Goal: Task Accomplishment & Management: Use online tool/utility

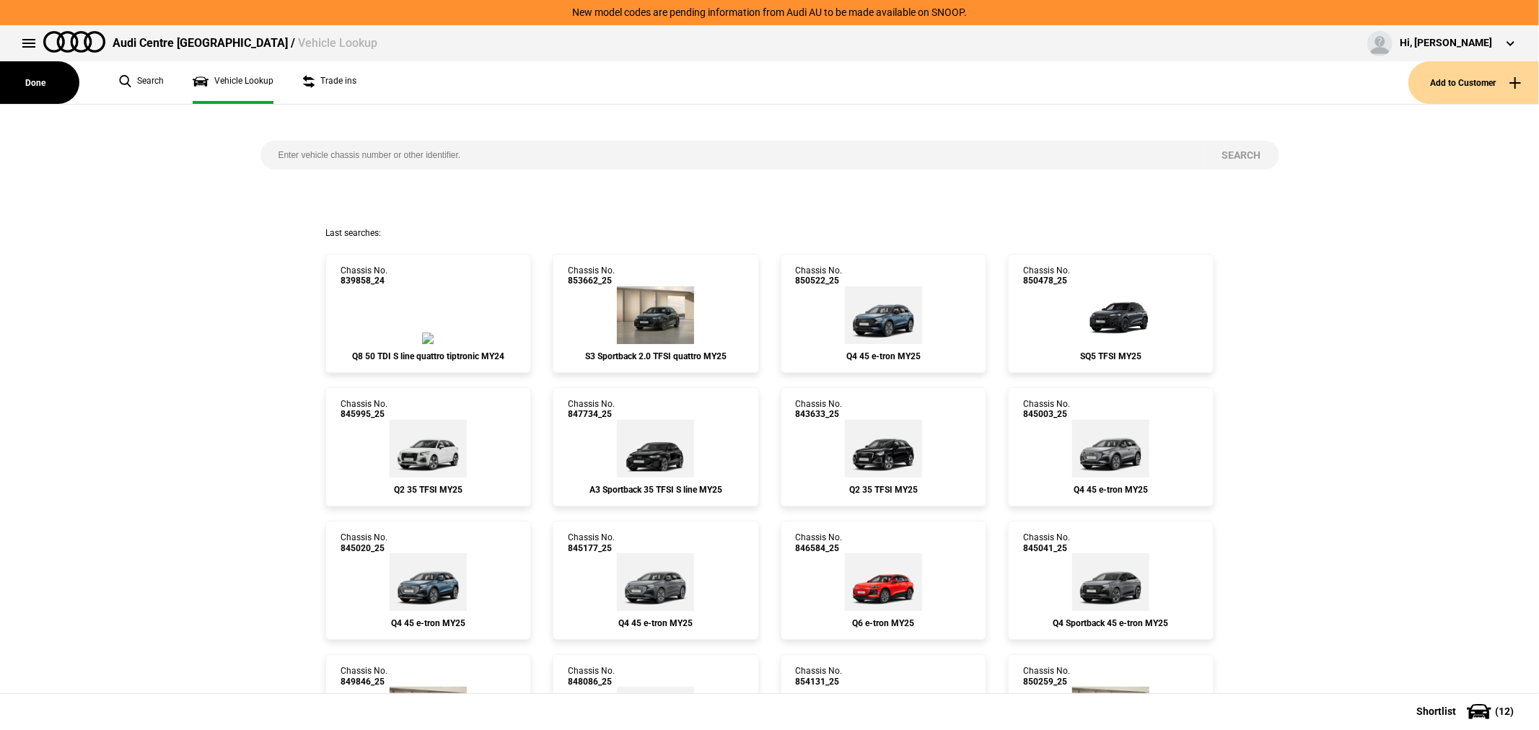
click at [512, 157] on input "search" at bounding box center [732, 155] width 944 height 29
paste input "854373"
type input "854373"
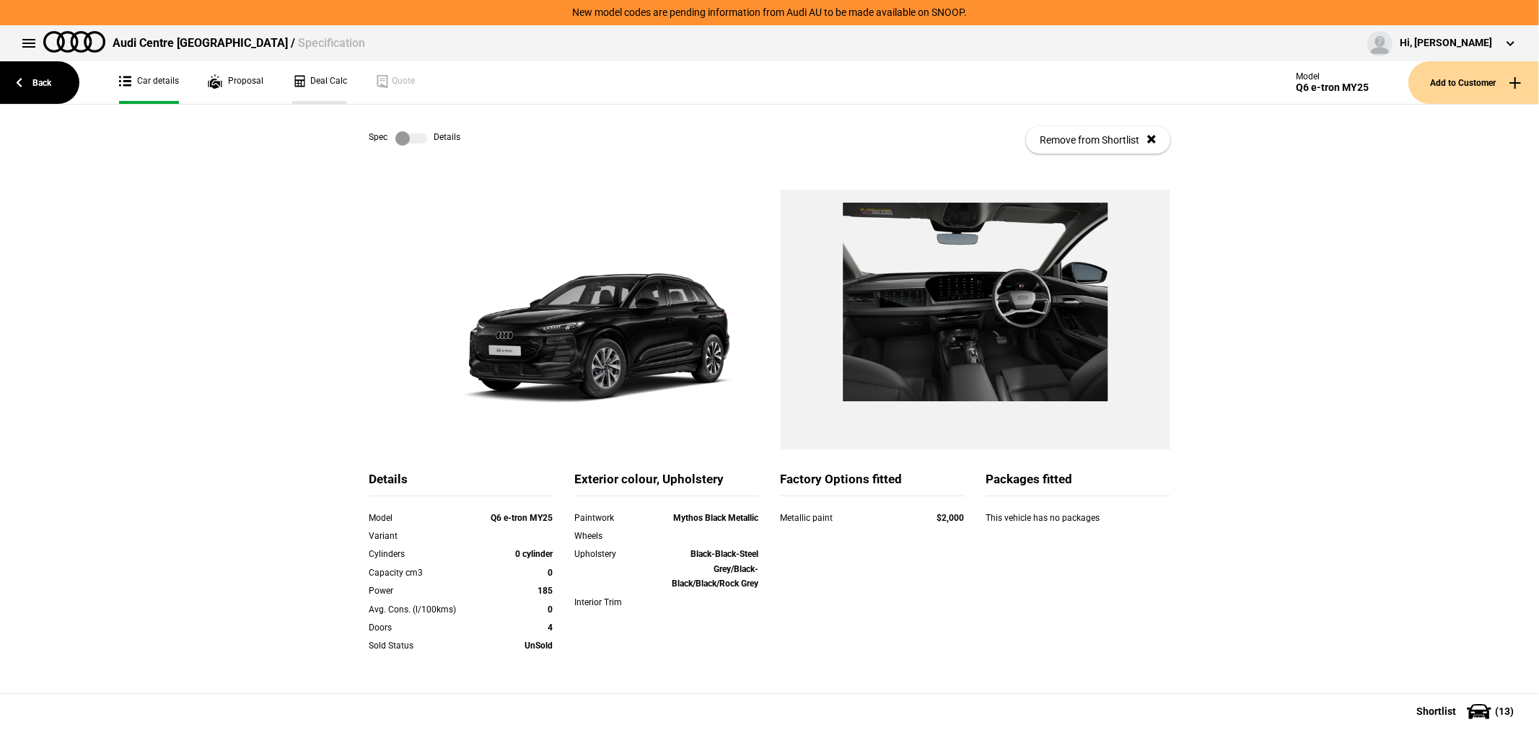
click at [310, 76] on link "Deal Calc" at bounding box center [319, 82] width 55 height 43
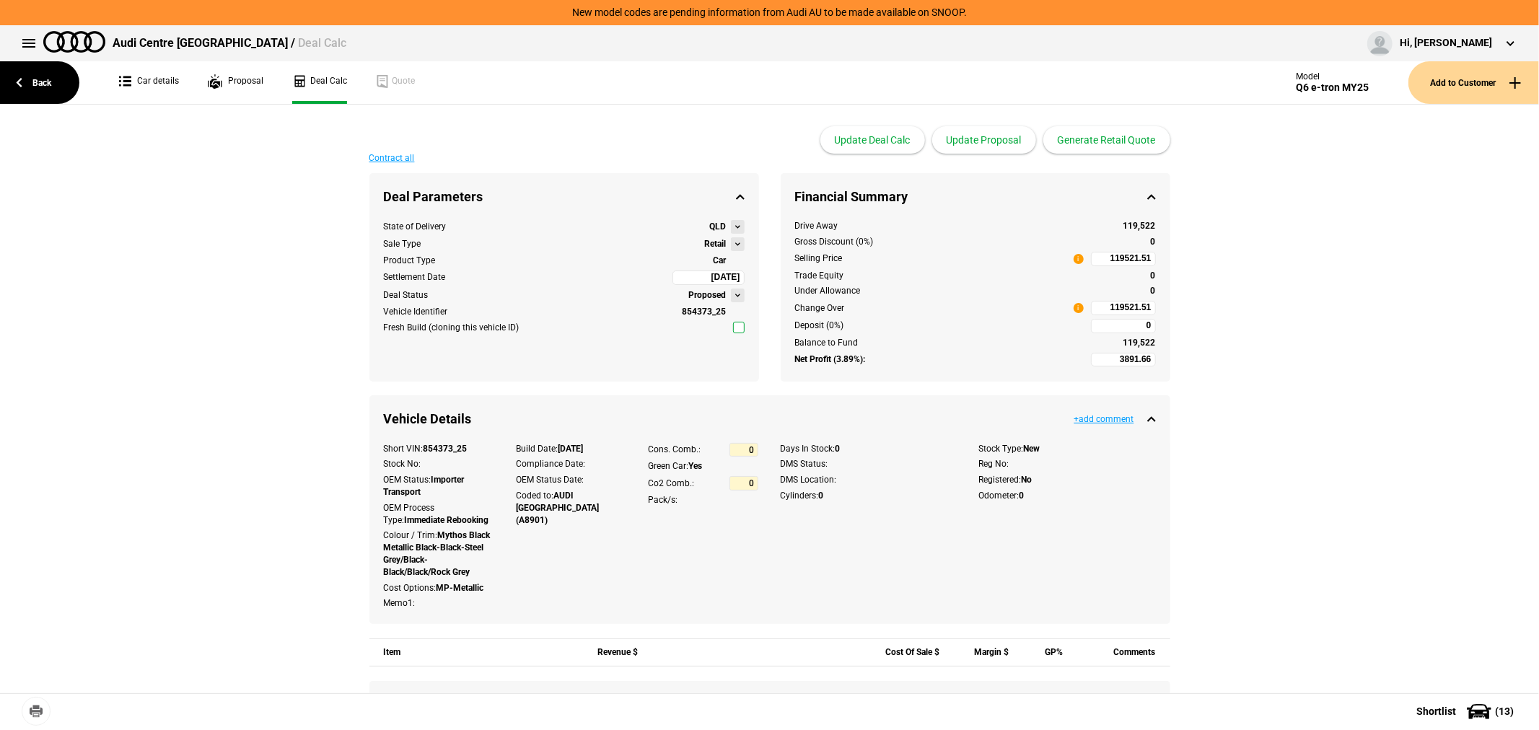
click at [731, 243] on button at bounding box center [738, 244] width 14 height 14
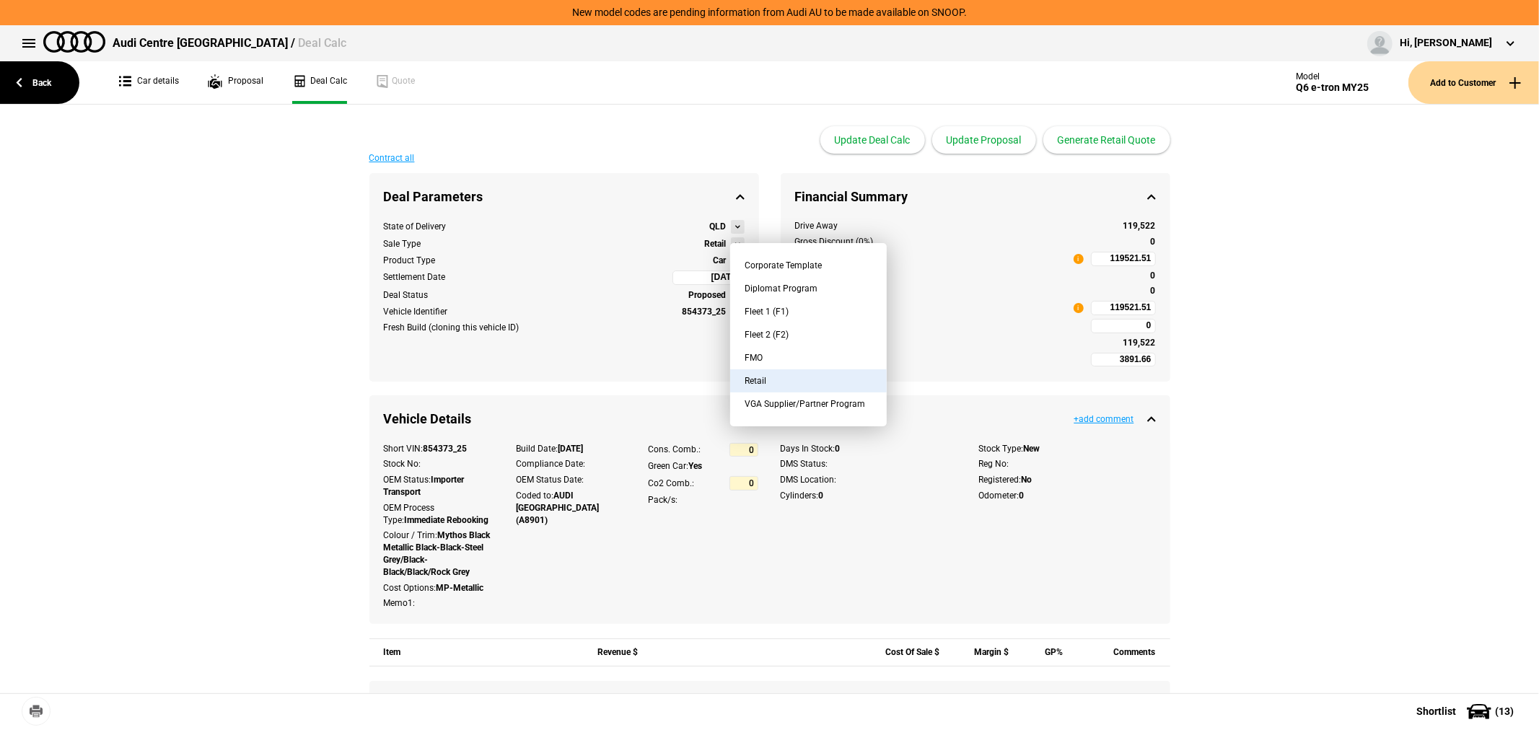
click at [777, 357] on button "FMO" at bounding box center [808, 357] width 157 height 23
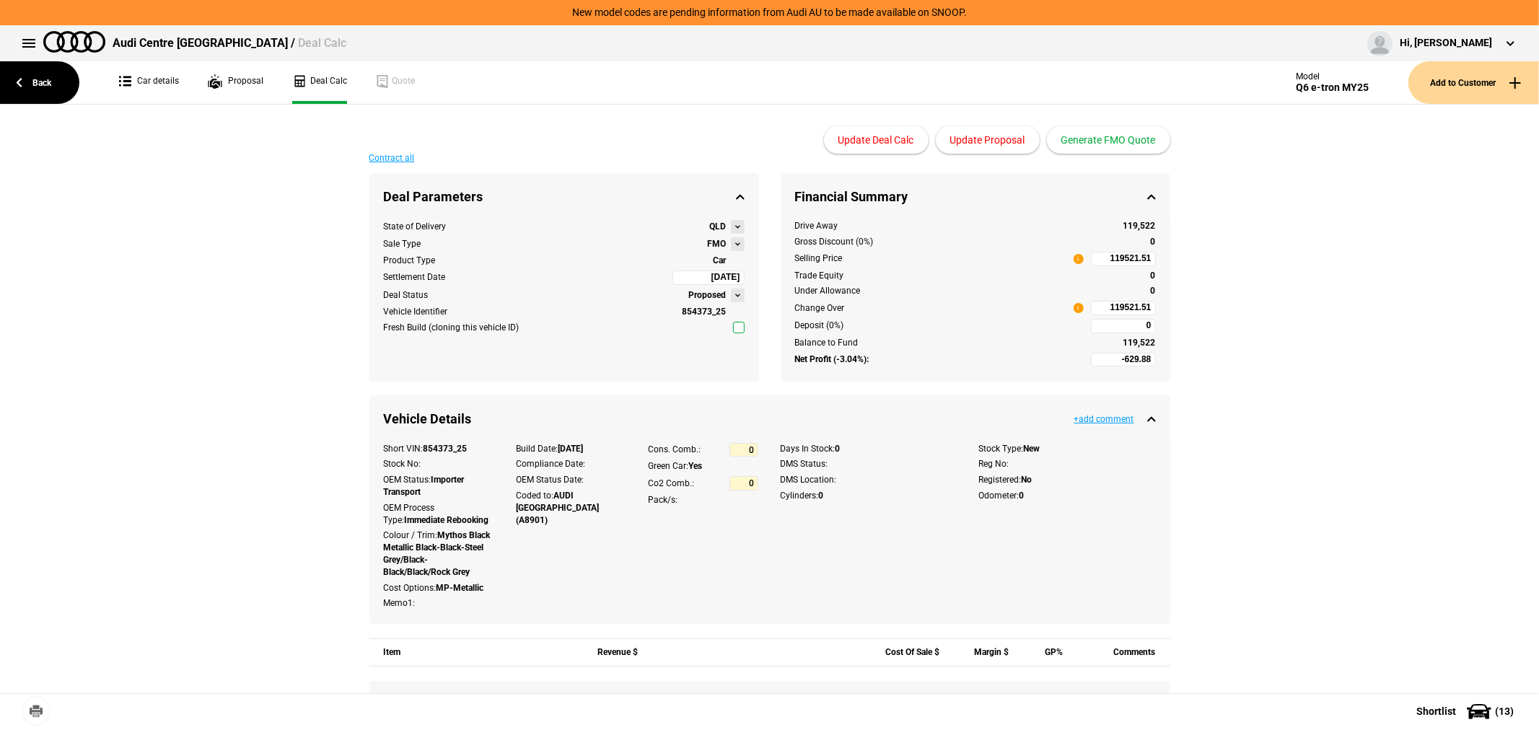
type input "-2629.88"
type input "97296.9"
type input "-5129.88"
click at [1004, 142] on button "Update Proposal" at bounding box center [988, 139] width 104 height 27
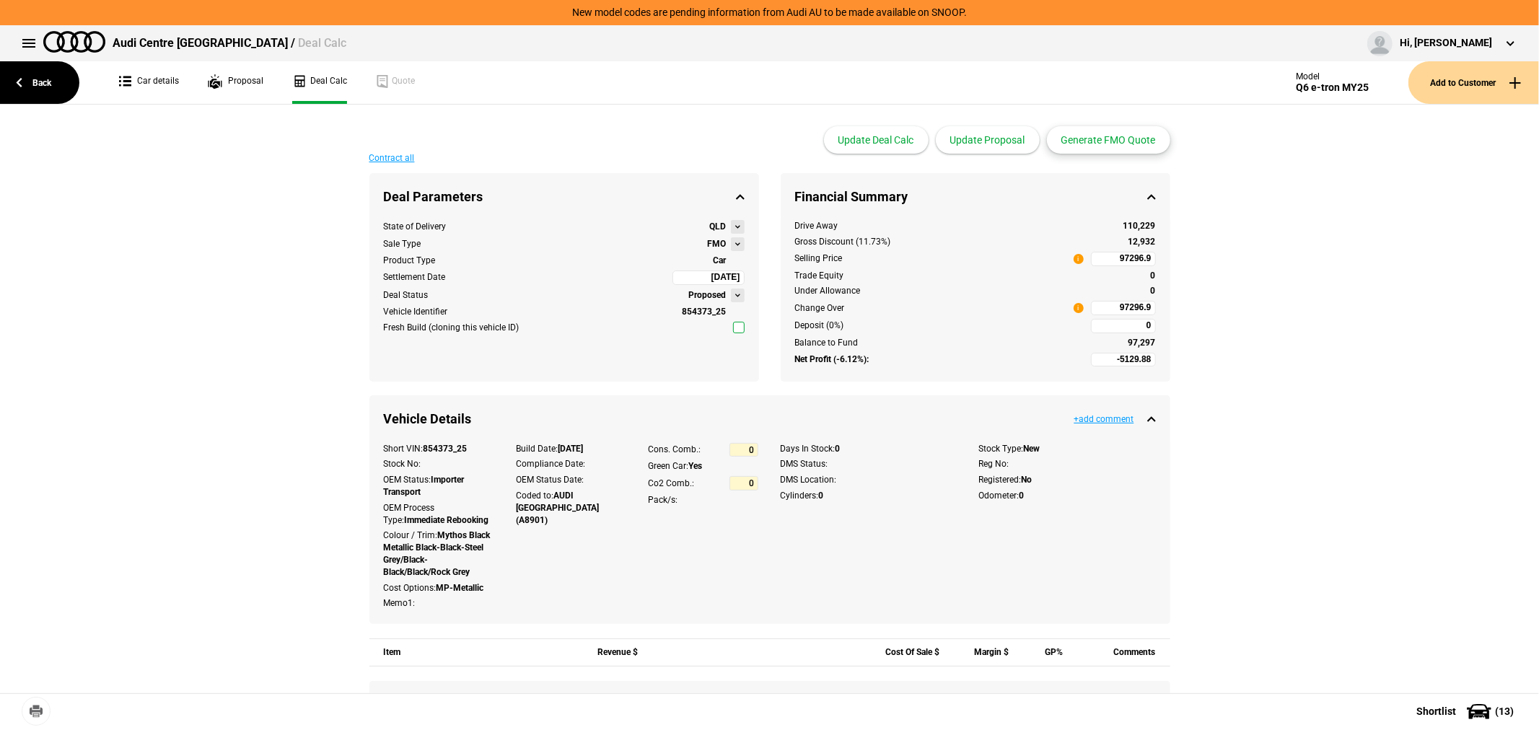
click at [1112, 136] on button "Generate FMO Quote" at bounding box center [1108, 139] width 123 height 27
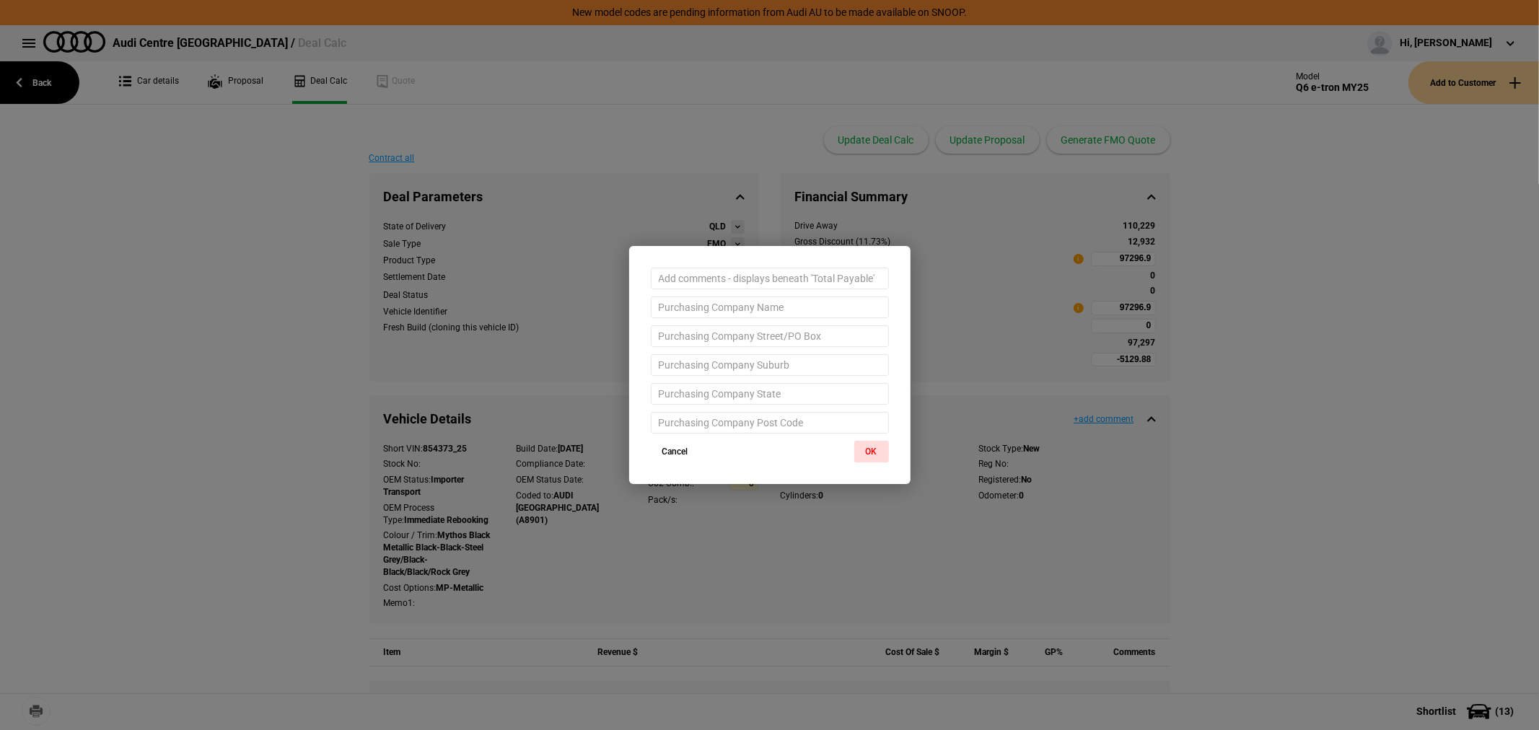
click at [871, 445] on button "OK" at bounding box center [871, 452] width 35 height 22
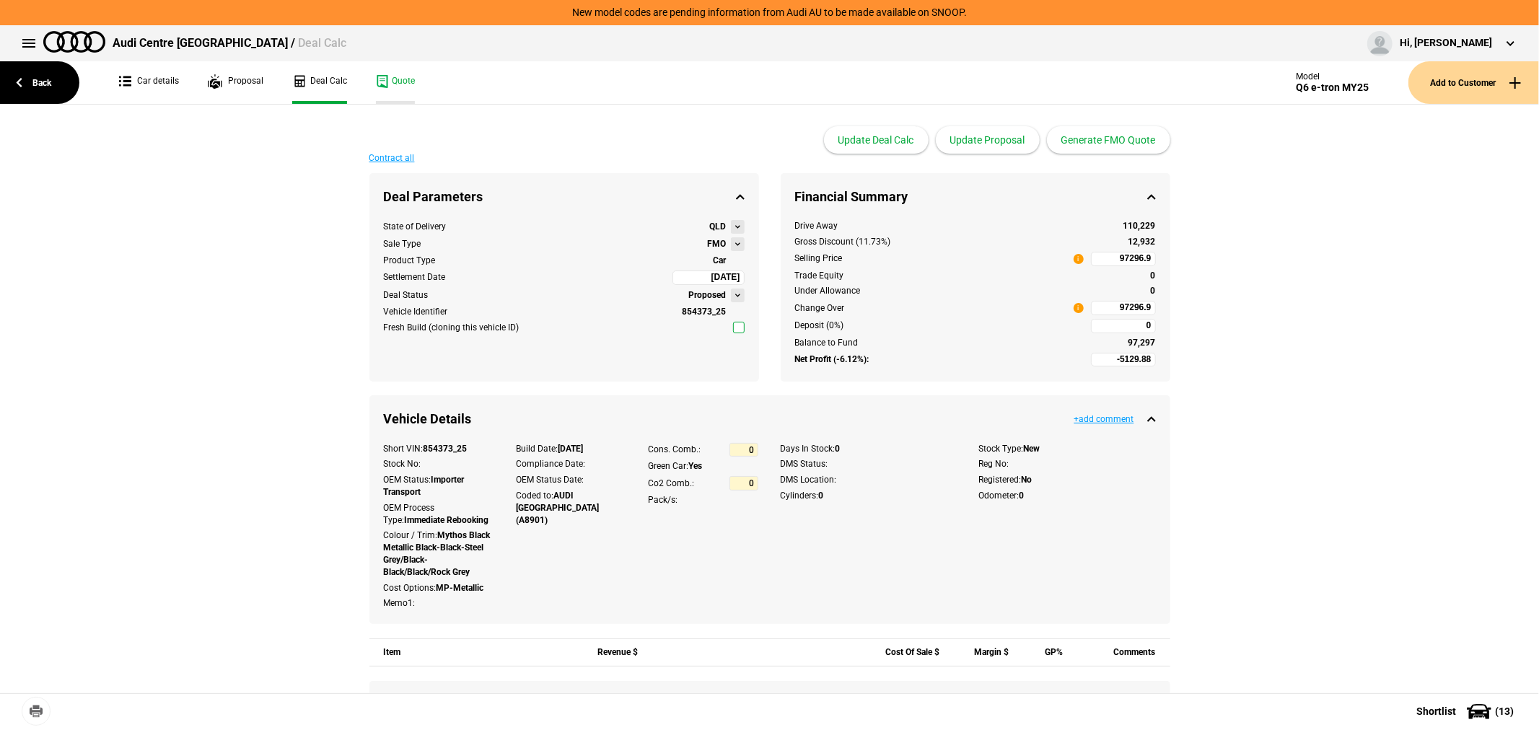
click at [397, 94] on link "Quote" at bounding box center [395, 82] width 39 height 43
click at [1109, 302] on input "97296.9" at bounding box center [1123, 308] width 65 height 14
type input "6"
type input "97296.9"
type input "-5687.15"
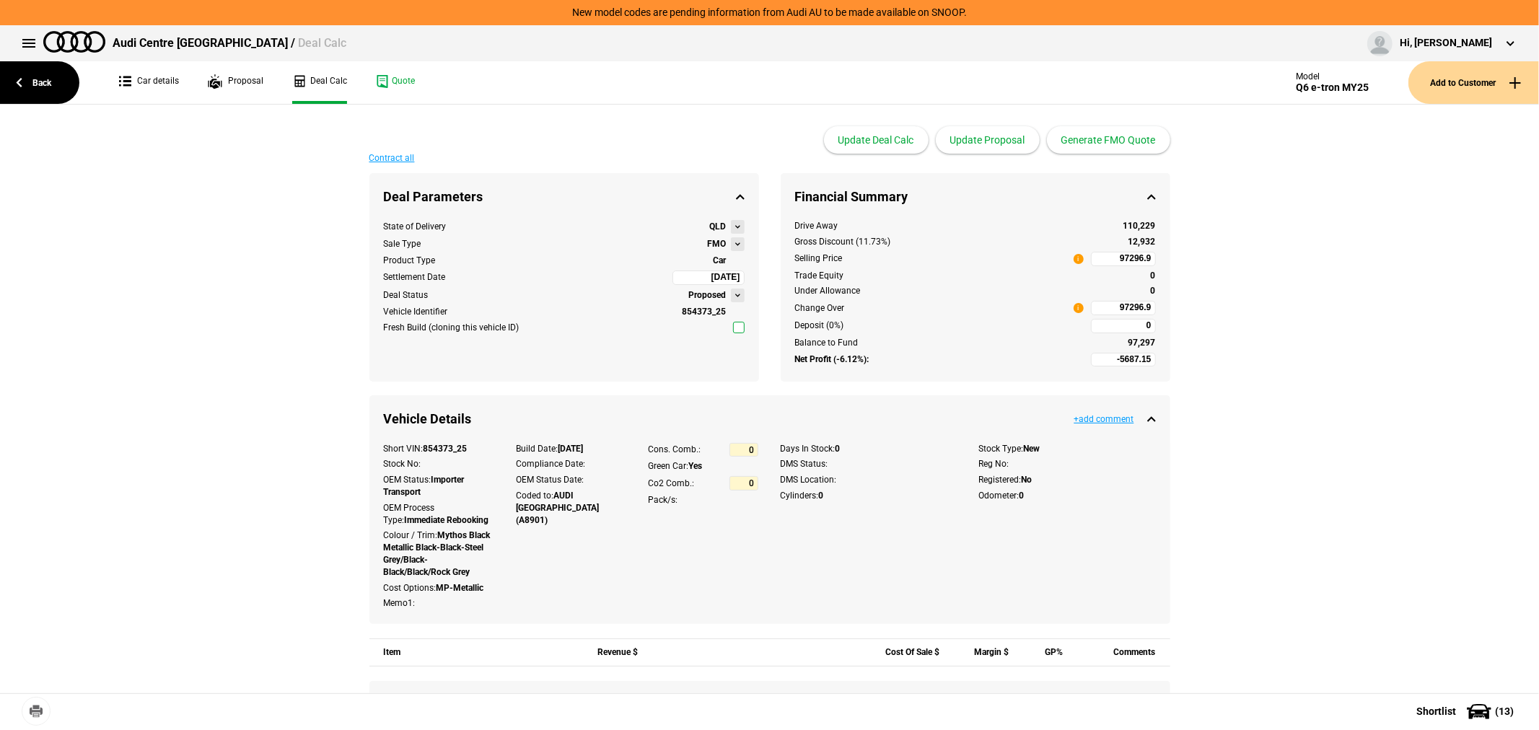
type input "96500"
drag, startPoint x: 994, startPoint y: 132, endPoint x: 1022, endPoint y: 132, distance: 27.4
click at [994, 131] on button "Update Proposal" at bounding box center [988, 139] width 104 height 27
click at [1110, 146] on button "Generate FMO Quote" at bounding box center [1108, 139] width 123 height 27
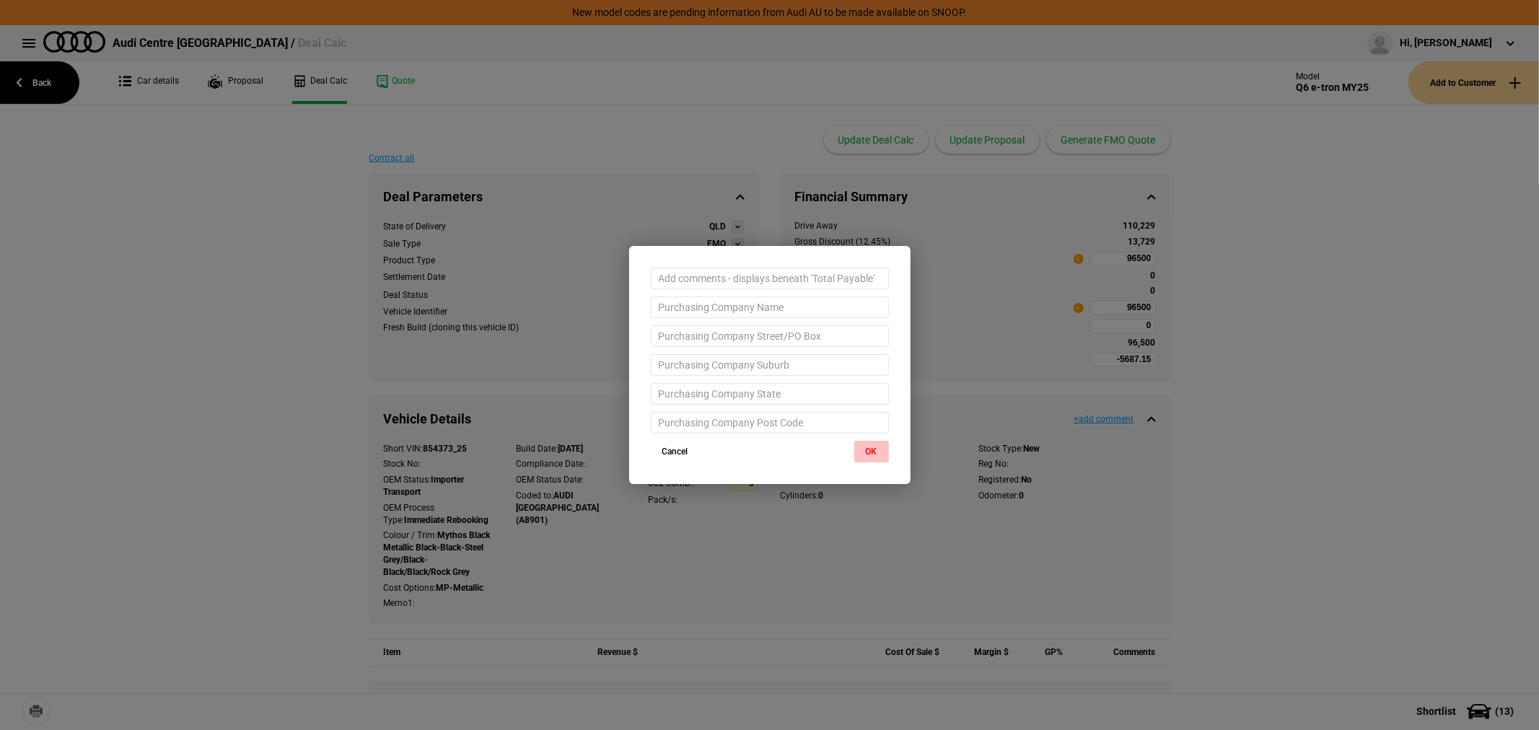
click at [883, 450] on button "OK" at bounding box center [871, 452] width 35 height 22
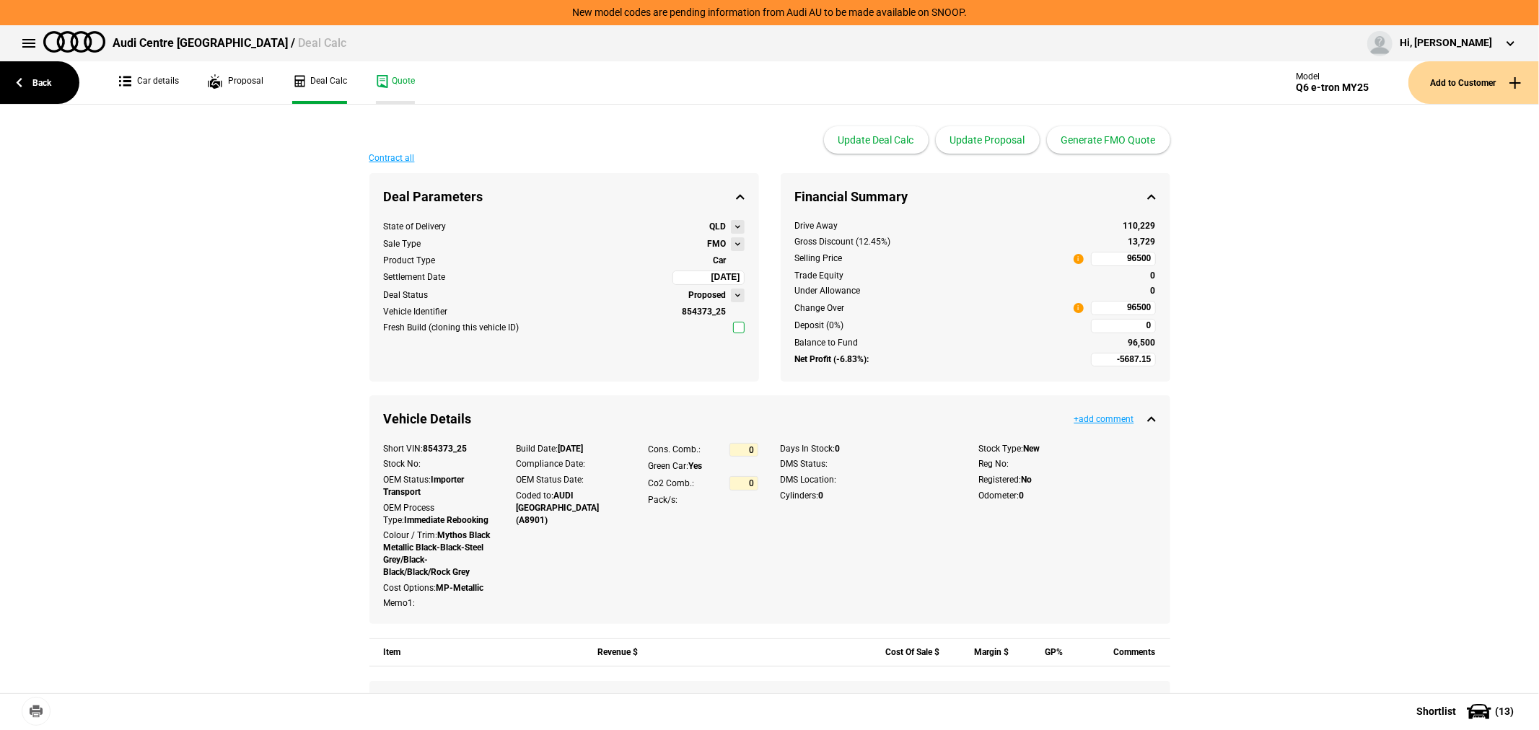
click at [398, 81] on link "Quote" at bounding box center [395, 82] width 39 height 43
click at [1108, 304] on input "96500" at bounding box center [1123, 308] width 65 height 14
type input "96500"
type input "-6067.78"
type input "96000"
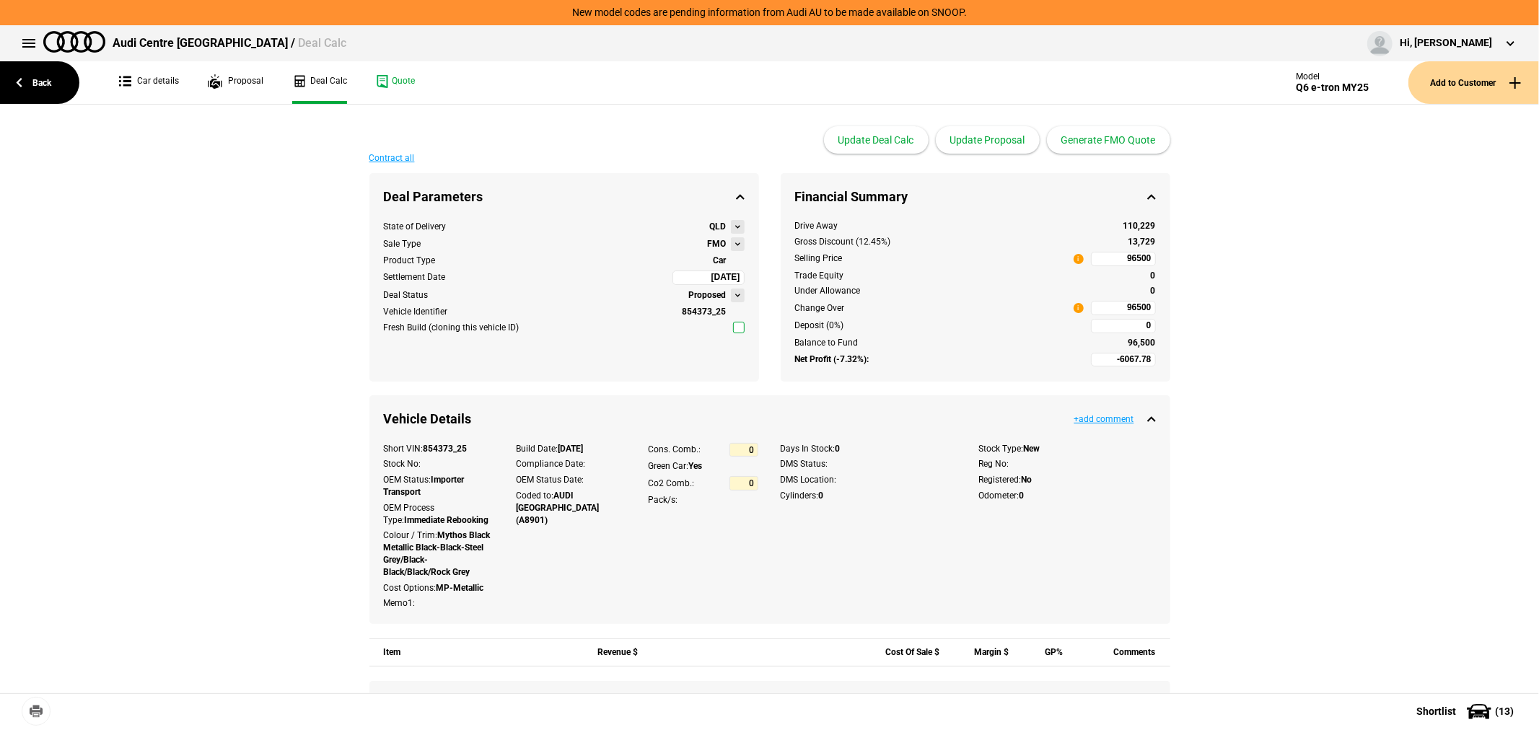
type input "96000"
click at [994, 141] on button "Update Proposal" at bounding box center [988, 139] width 104 height 27
click at [1129, 137] on button "Generate FMO Quote" at bounding box center [1108, 139] width 123 height 27
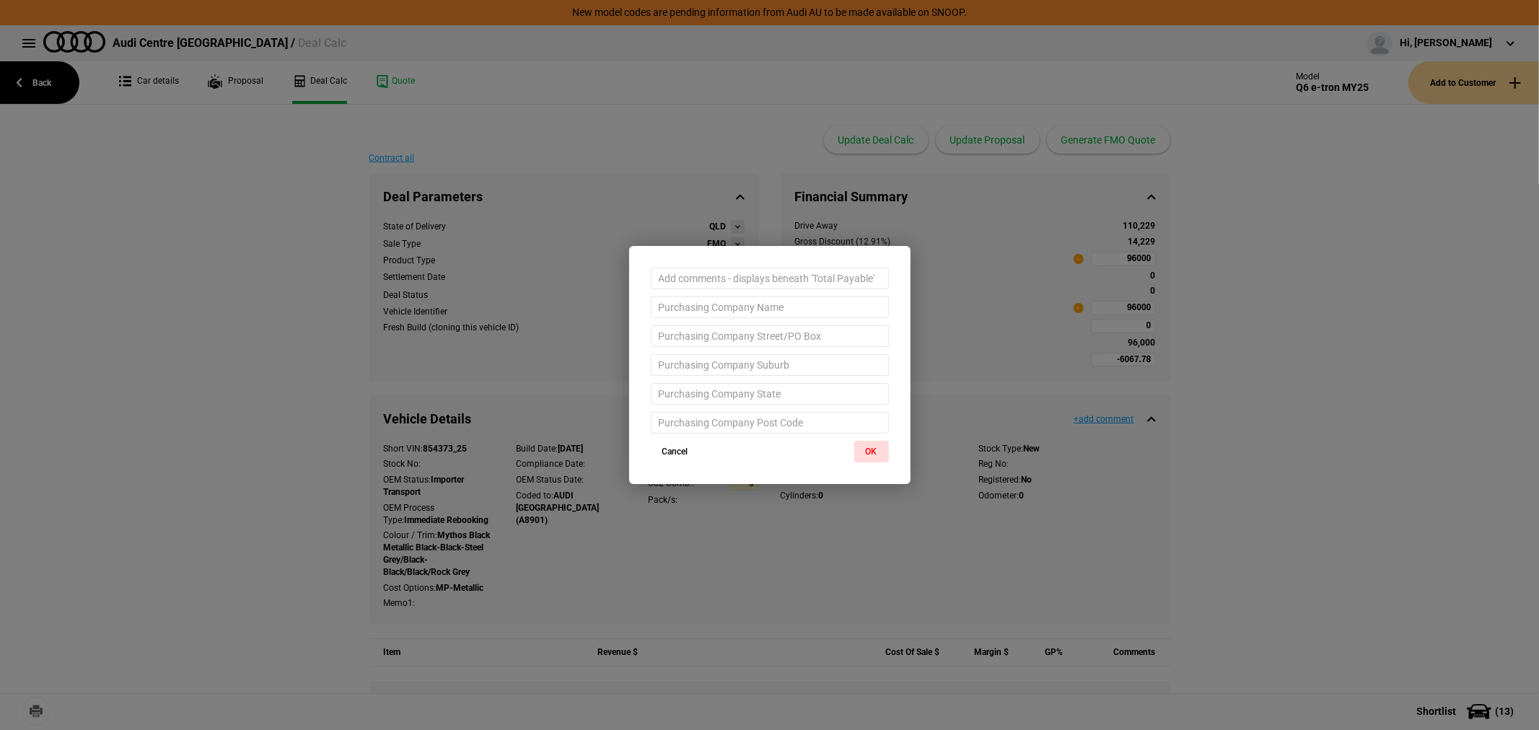
click at [866, 436] on div at bounding box center [769, 344] width 281 height 196
click at [866, 449] on button "OK" at bounding box center [871, 452] width 35 height 22
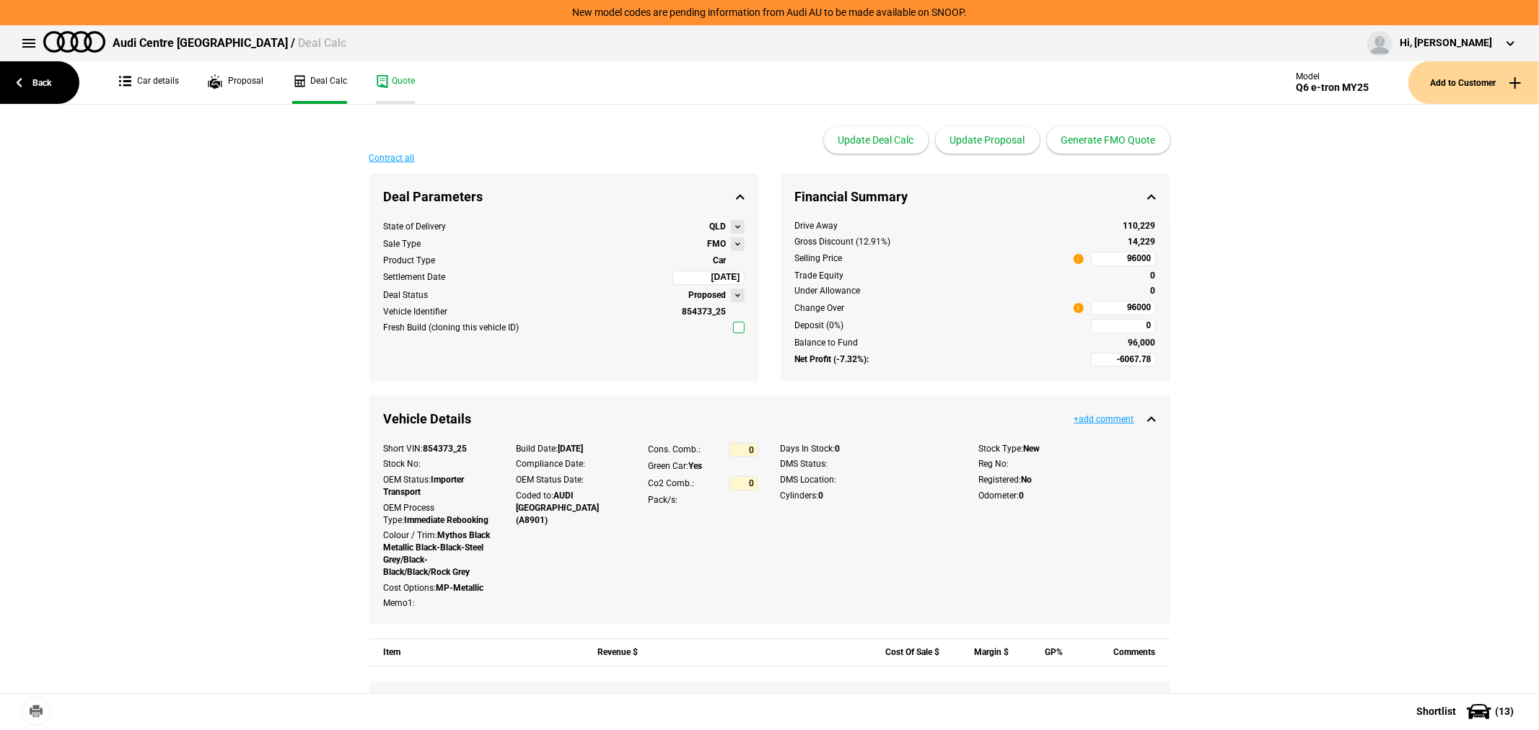
click at [397, 78] on link "Quote" at bounding box center [395, 82] width 39 height 43
click at [170, 74] on link "Car details" at bounding box center [149, 82] width 60 height 43
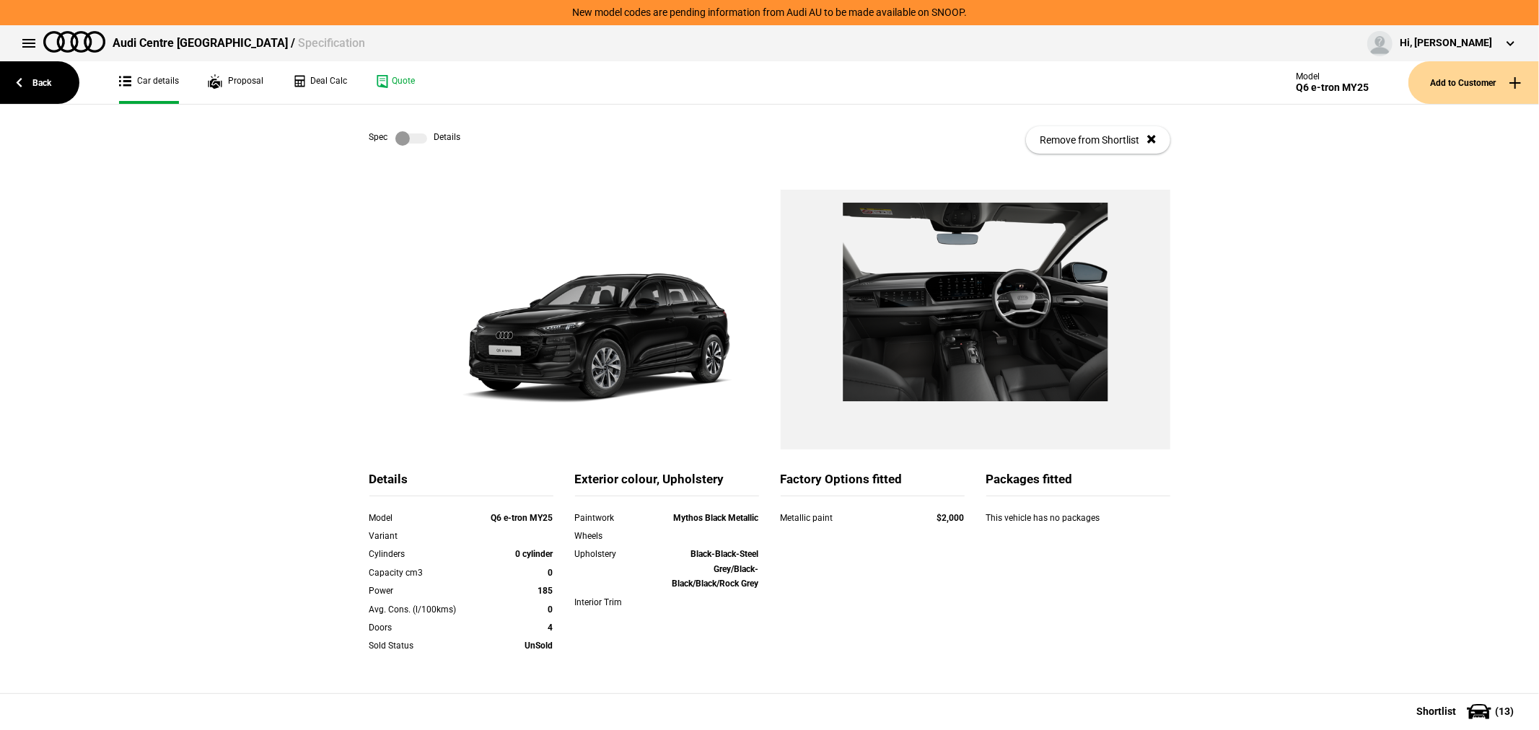
click at [408, 133] on div "Spec Details Remove from Shortlist" at bounding box center [769, 140] width 801 height 71
click at [405, 138] on label at bounding box center [411, 138] width 32 height 14
